Goal: Information Seeking & Learning: Find contact information

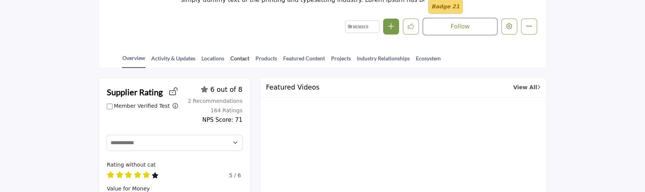
click at [240, 60] on link "Contact" at bounding box center [240, 60] width 20 height 13
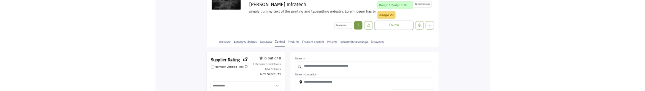
scroll to position [101, 0]
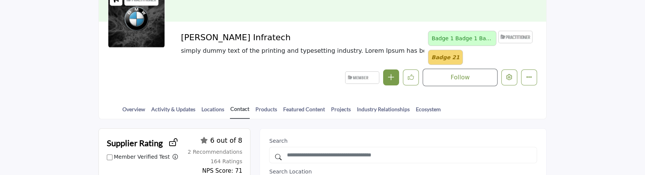
click at [234, 109] on link "Contact" at bounding box center [240, 112] width 20 height 14
click at [436, 175] on form "Search Search Location Show Experts Only A-Z (First Name)" at bounding box center [403, 177] width 268 height 79
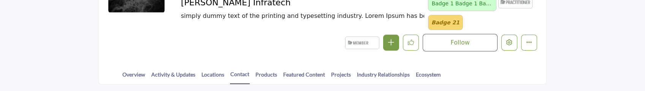
scroll to position [152, 0]
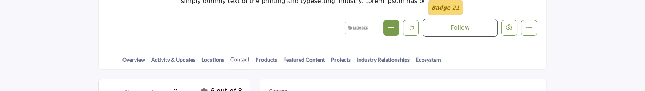
scroll to position [152, 0]
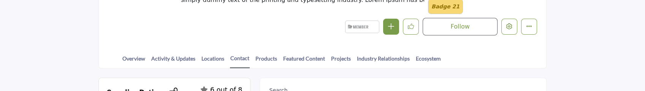
click at [239, 53] on div "Overview Activity & Updates Locations Contact Products Featured Content Project…" at bounding box center [332, 56] width 429 height 24
click at [236, 56] on link "Contact" at bounding box center [240, 61] width 20 height 14
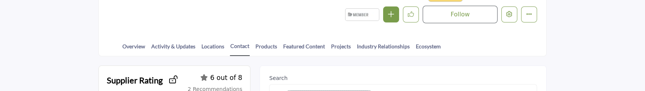
scroll to position [129, 0]
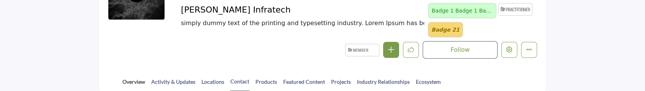
click at [135, 79] on link "Overview" at bounding box center [134, 84] width 24 height 13
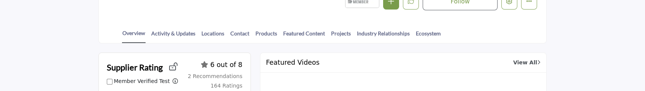
scroll to position [201, 0]
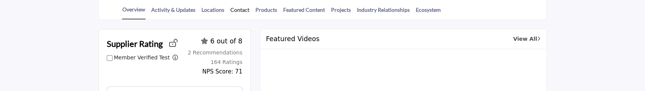
click at [237, 8] on link "Contact" at bounding box center [240, 12] width 20 height 13
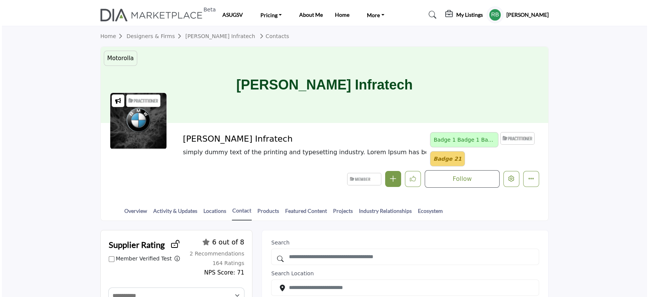
scroll to position [101, 0]
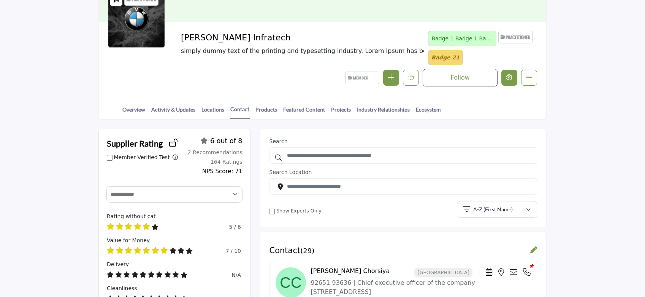
click at [508, 75] on icon "Edit company" at bounding box center [510, 77] width 6 height 6
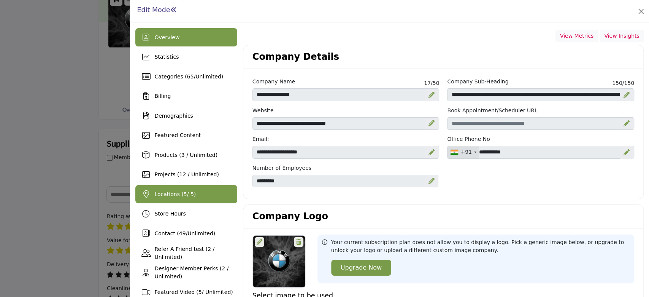
click at [172, 91] on span "Locations ( 5 / 5)" at bounding box center [174, 194] width 41 height 6
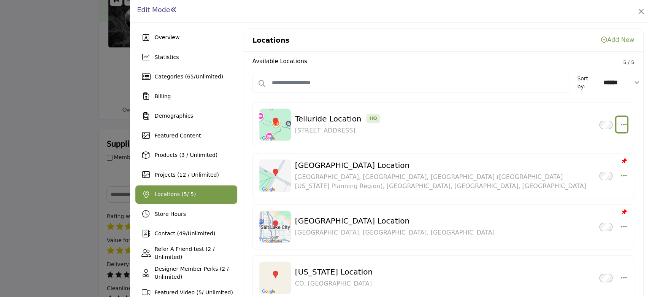
click at [621, 91] on icon "button" at bounding box center [624, 124] width 6 height 7
click at [589, 91] on link "Edit" at bounding box center [587, 161] width 74 height 14
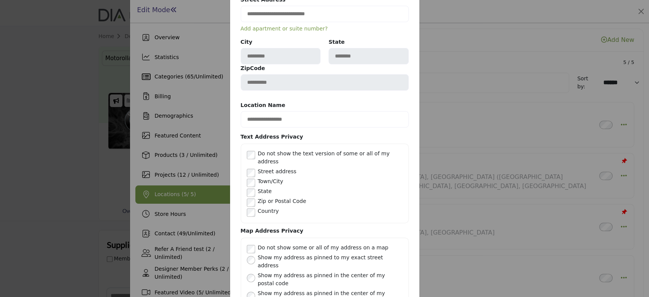
scroll to position [157, 0]
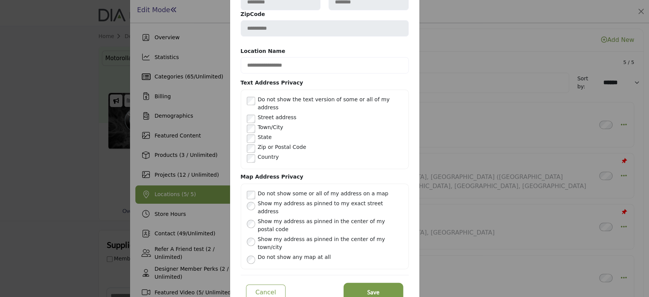
click at [367, 91] on span "Save" at bounding box center [373, 291] width 12 height 9
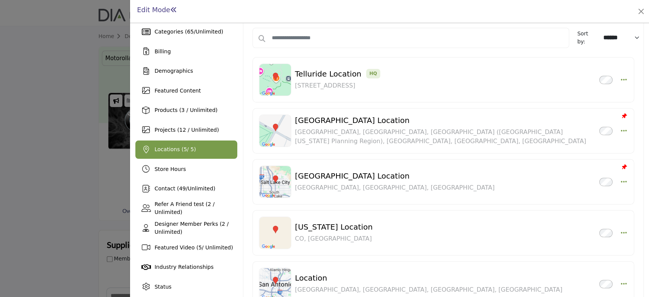
scroll to position [51, 0]
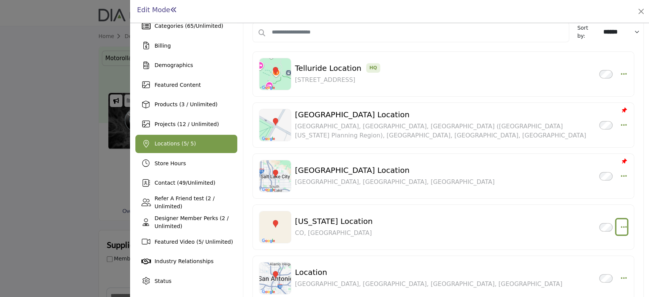
click at [623, 91] on button "button" at bounding box center [621, 226] width 11 height 15
click at [570, 91] on link "Edit" at bounding box center [587, 191] width 74 height 14
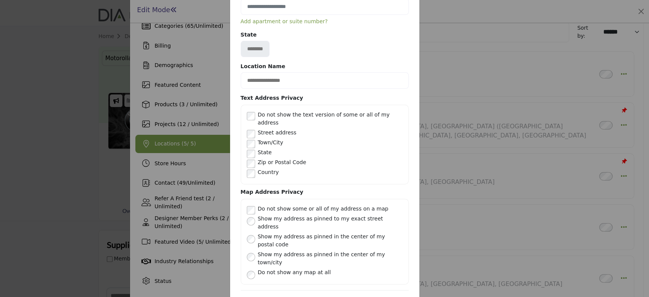
scroll to position [126, 0]
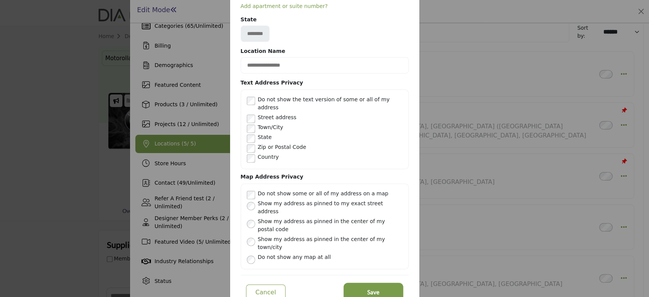
click at [366, 91] on button "Save" at bounding box center [373, 292] width 57 height 17
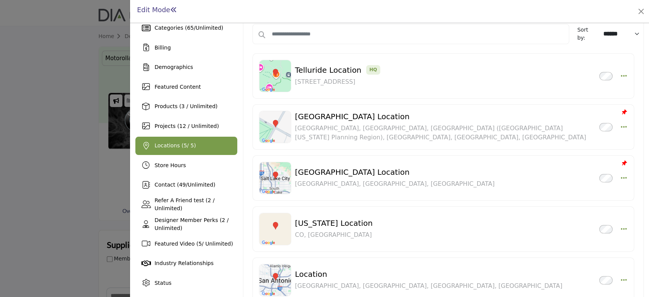
scroll to position [0, 0]
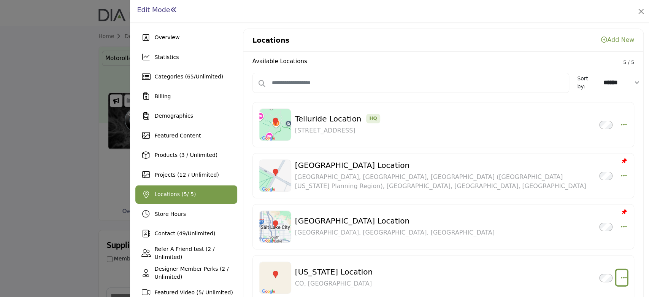
click at [621, 91] on icon "button" at bounding box center [624, 277] width 6 height 7
click at [581, 91] on link "Edit" at bounding box center [587, 241] width 74 height 14
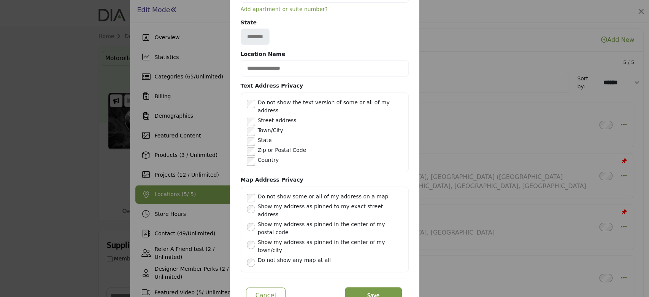
scroll to position [126, 0]
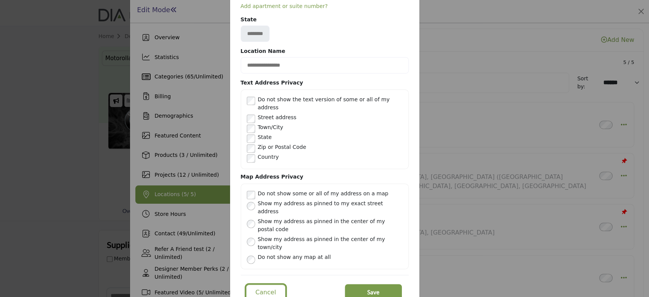
click at [255, 91] on button "Cancel" at bounding box center [266, 292] width 40 height 16
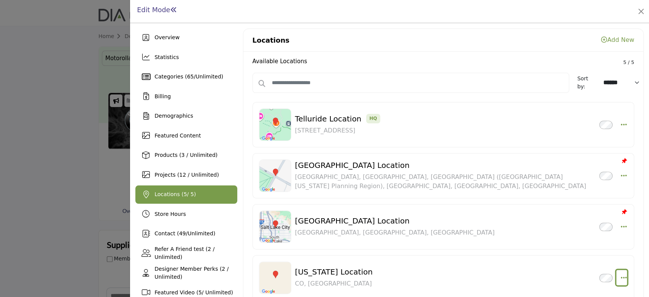
click at [622, 91] on icon "button" at bounding box center [624, 277] width 6 height 7
click at [568, 91] on link "Edit" at bounding box center [587, 241] width 74 height 14
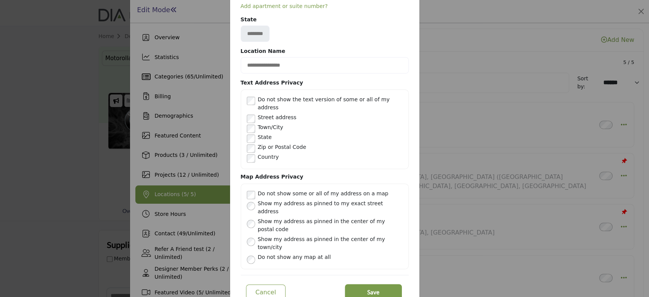
scroll to position [0, 0]
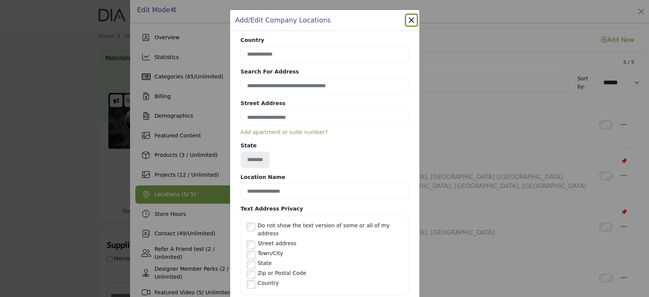
click at [409, 21] on button "Close" at bounding box center [411, 20] width 11 height 11
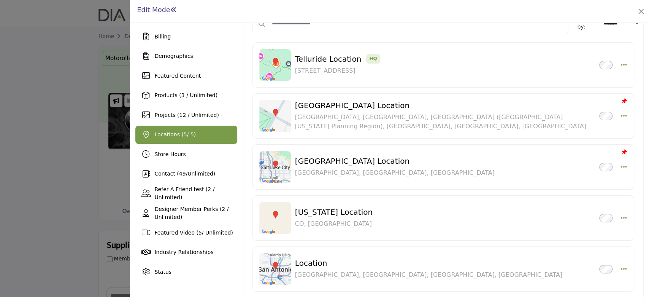
scroll to position [51, 0]
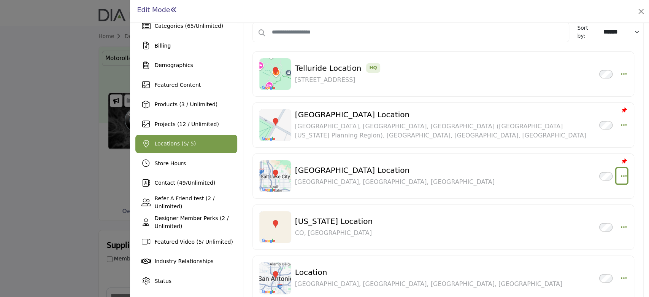
click at [616, 91] on button "button" at bounding box center [621, 175] width 11 height 15
click at [591, 91] on link "Edit" at bounding box center [587, 230] width 74 height 14
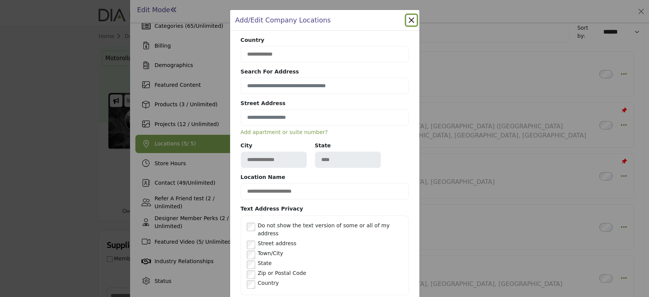
drag, startPoint x: 268, startPoint y: 75, endPoint x: 249, endPoint y: 71, distance: 18.6
click at [249, 71] on b "Search For Address" at bounding box center [325, 73] width 168 height 10
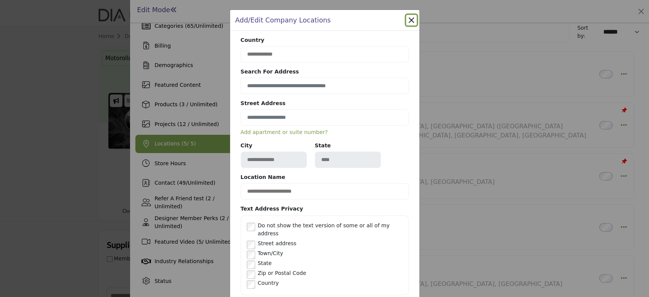
click at [38, 35] on div "**********" at bounding box center [324, 148] width 649 height 297
click at [412, 19] on button "Close" at bounding box center [411, 20] width 11 height 11
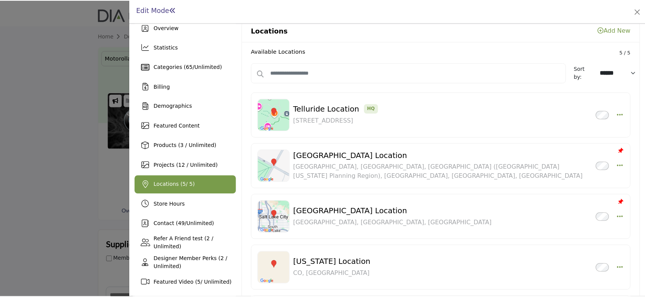
scroll to position [0, 0]
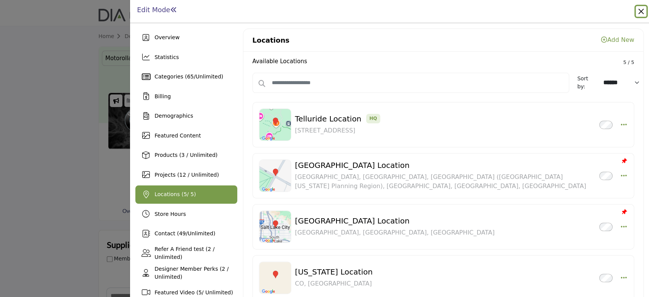
click at [642, 12] on button "Close" at bounding box center [641, 11] width 11 height 11
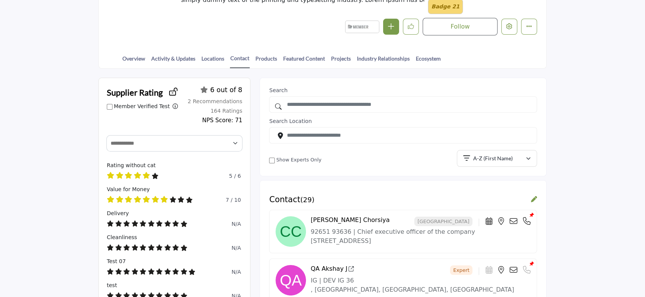
scroll to position [203, 0]
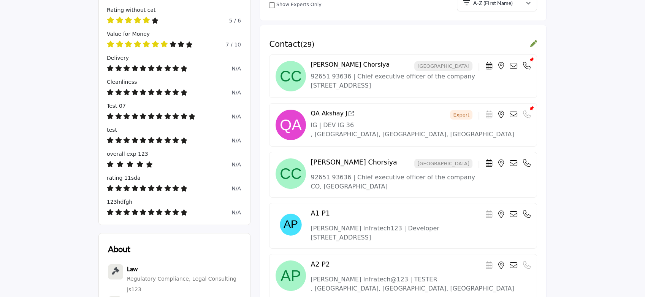
scroll to position [358, 0]
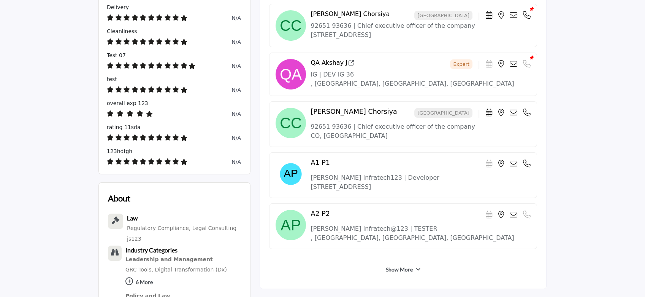
click at [407, 265] on link "Show More" at bounding box center [399, 269] width 27 height 8
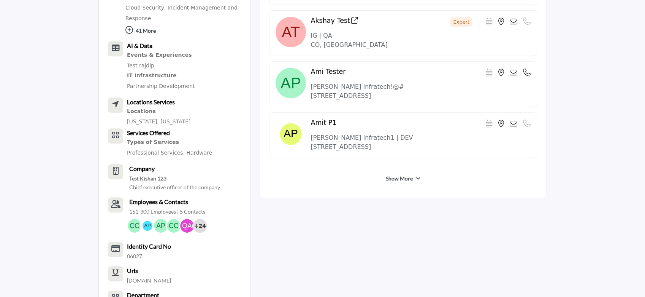
scroll to position [713, 0]
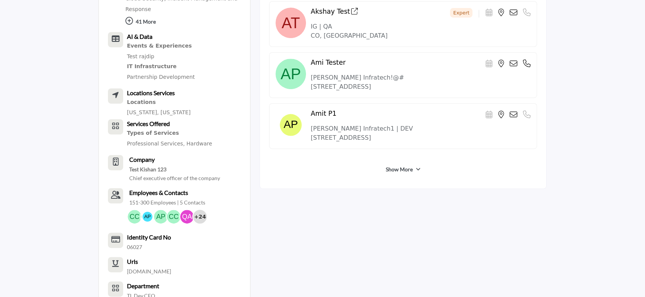
click at [402, 166] on link "Show More" at bounding box center [399, 169] width 27 height 8
click at [0, 0] on div at bounding box center [0, 0] width 0 height 0
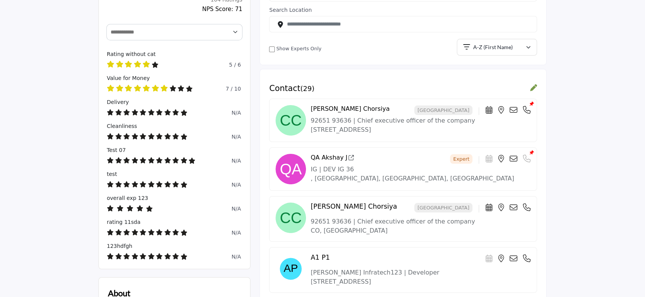
scroll to position [206, 0]
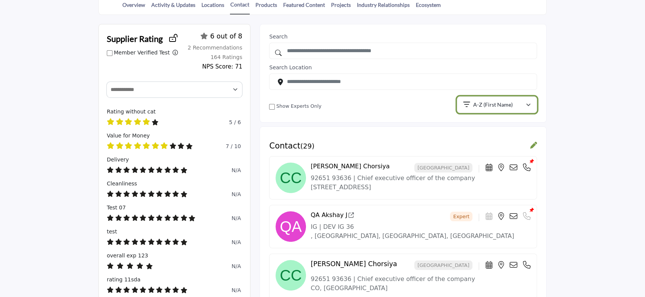
click at [479, 103] on p "A-Z (First Name)" at bounding box center [493, 105] width 40 height 8
click at [488, 105] on p "A-Z (First Name)" at bounding box center [493, 105] width 40 height 8
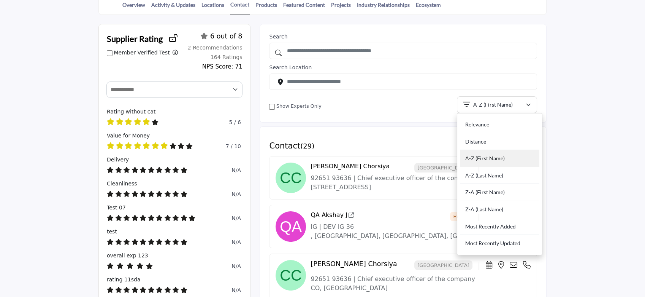
click at [490, 159] on div "A-Z (First Name)" at bounding box center [499, 158] width 79 height 17
click at [0, 0] on div at bounding box center [0, 0] width 0 height 0
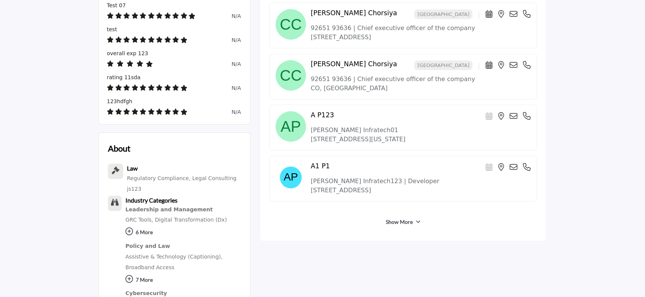
scroll to position [408, 0]
click at [406, 221] on link "Show More" at bounding box center [399, 221] width 27 height 8
click at [0, 0] on div at bounding box center [0, 0] width 0 height 0
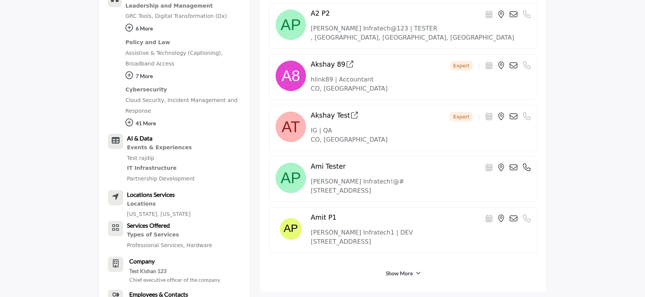
scroll to position [611, 0]
click at [404, 270] on link "Show More" at bounding box center [399, 273] width 27 height 8
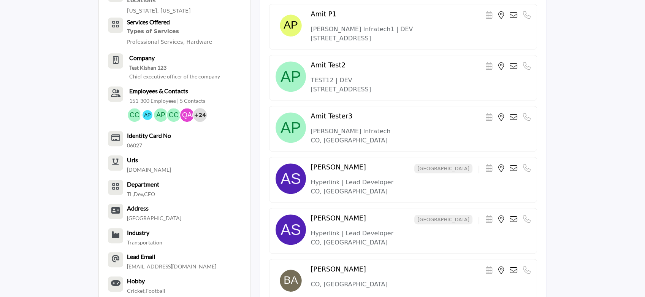
scroll to position [865, 0]
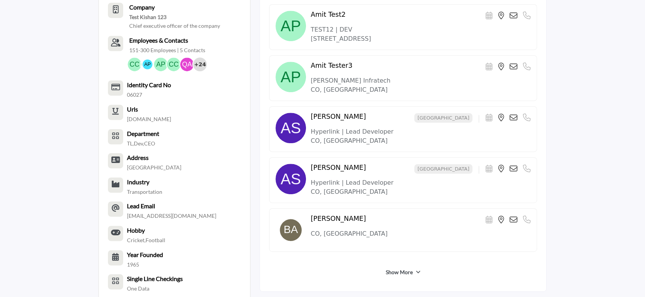
click at [394, 265] on div "Show More" at bounding box center [403, 272] width 268 height 14
click at [0, 0] on div at bounding box center [0, 0] width 0 height 0
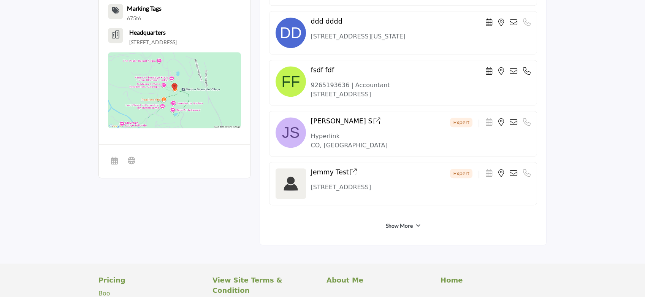
scroll to position [1169, 0]
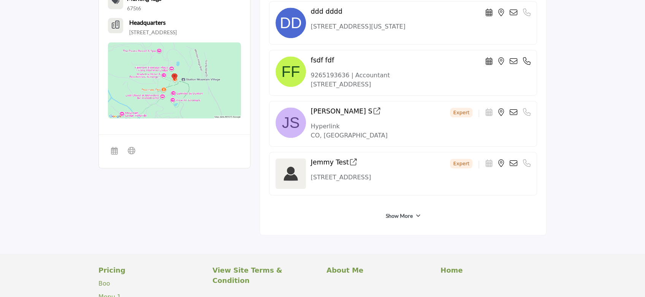
click at [402, 214] on link "Show More" at bounding box center [399, 216] width 27 height 8
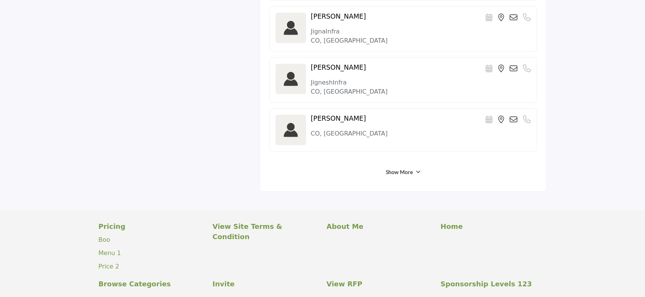
scroll to position [1473, 0]
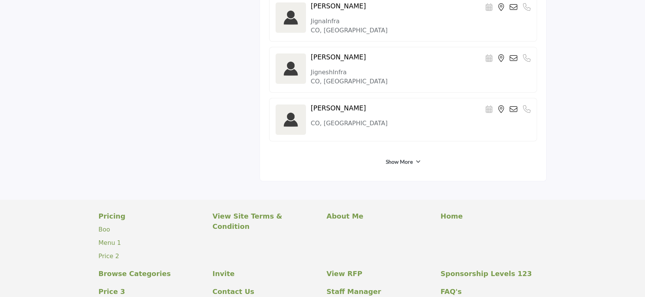
click at [406, 155] on div "Show More" at bounding box center [403, 162] width 268 height 14
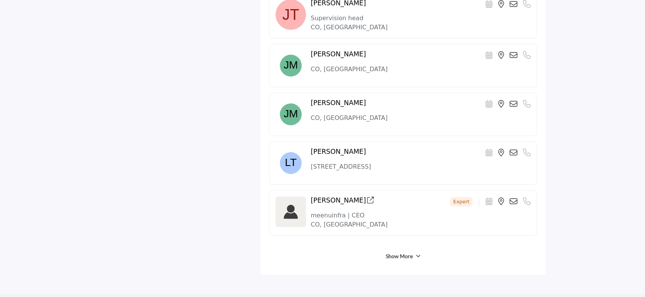
scroll to position [1676, 0]
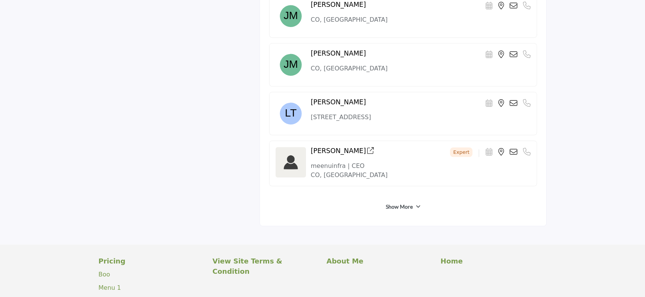
click at [405, 207] on div "Show More" at bounding box center [403, 207] width 268 height 14
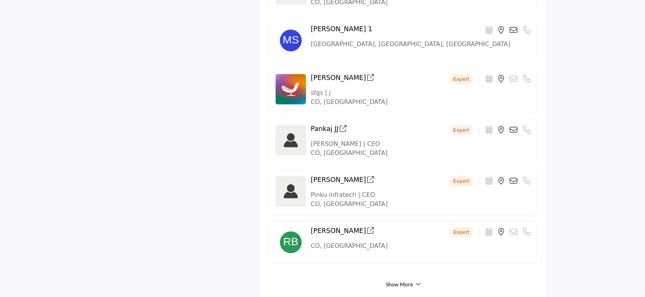
scroll to position [1879, 0]
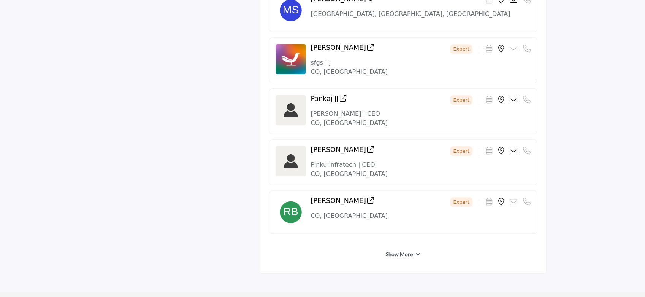
click at [402, 250] on link "Show More" at bounding box center [399, 254] width 27 height 8
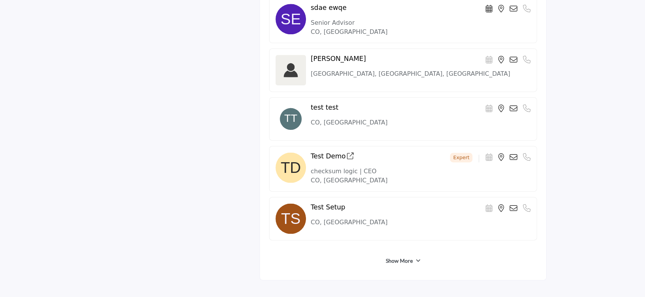
scroll to position [2133, 0]
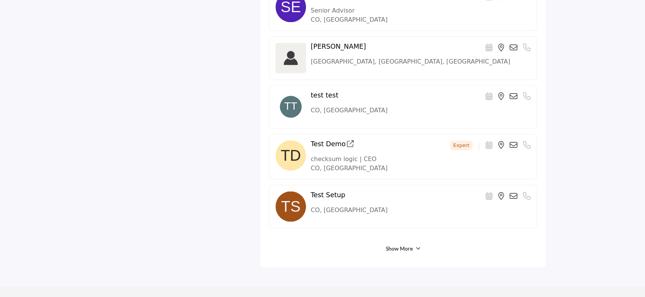
click at [402, 246] on link "Show More" at bounding box center [399, 249] width 27 height 8
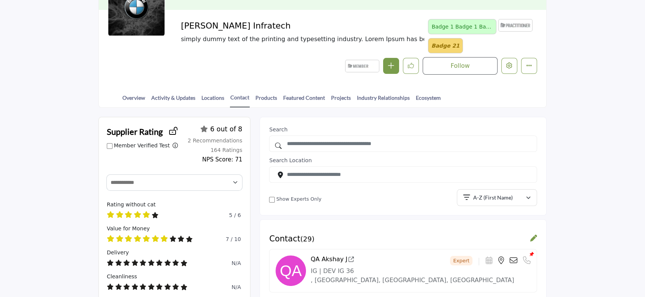
scroll to position [0, 0]
